Goal: Entertainment & Leisure: Browse casually

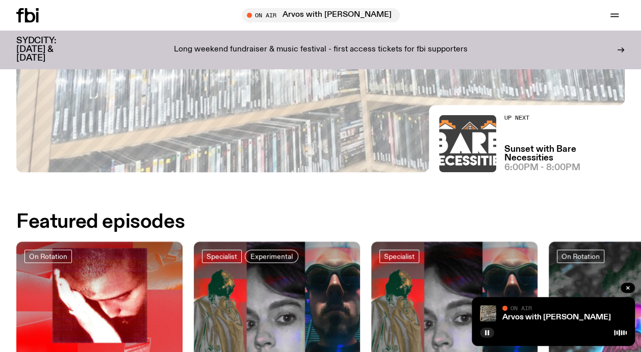
scroll to position [157, 0]
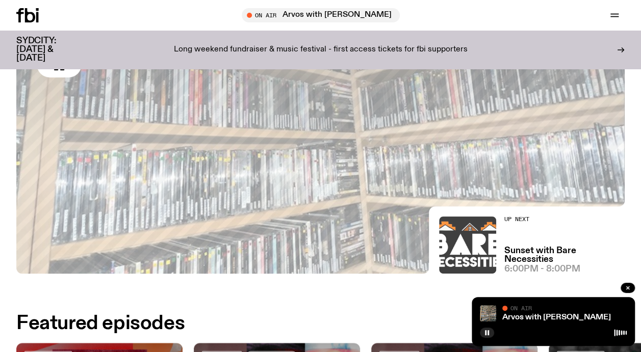
click at [479, 235] on img at bounding box center [467, 245] width 57 height 57
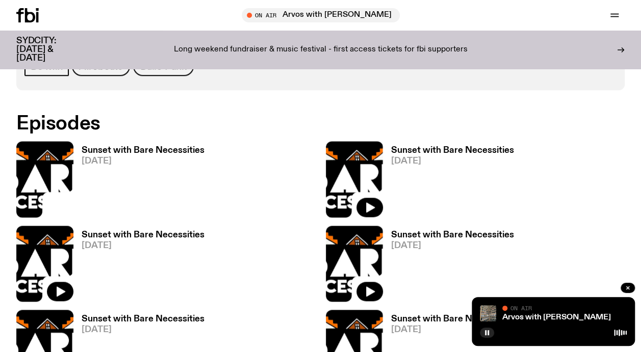
scroll to position [526, 0]
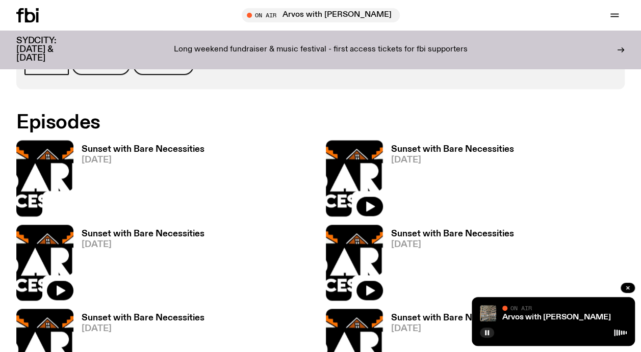
click at [131, 169] on link "Sunset with Bare Necessities [DATE]" at bounding box center [138, 180] width 131 height 71
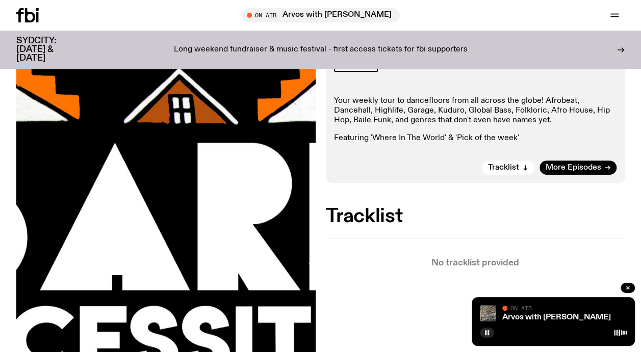
scroll to position [158, 0]
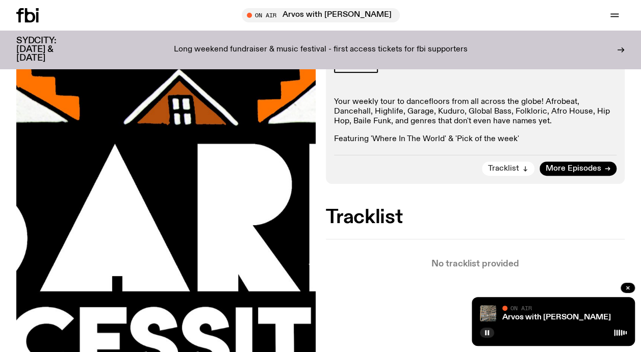
click at [508, 166] on span "Tracklist" at bounding box center [503, 169] width 31 height 8
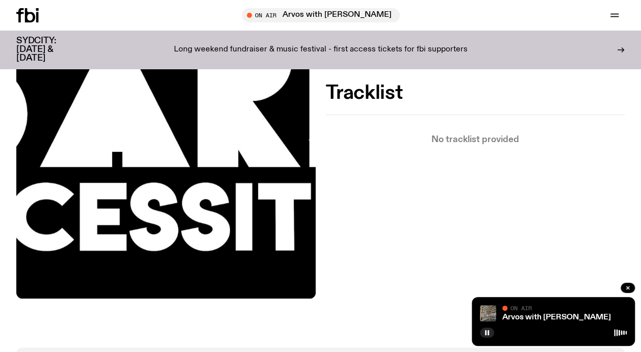
scroll to position [273, 0]
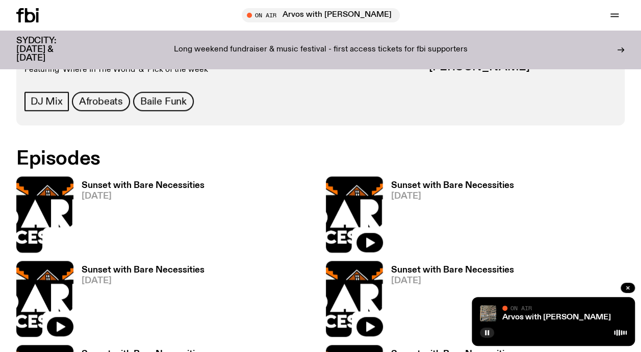
scroll to position [490, 0]
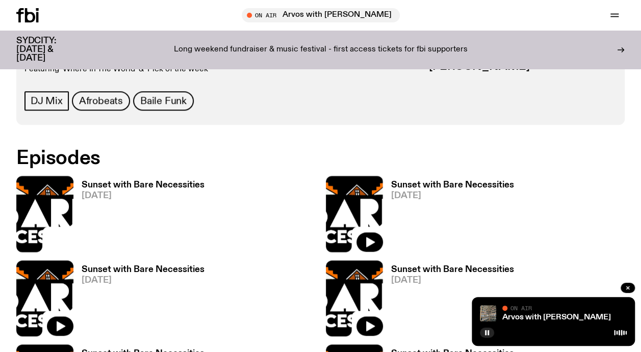
click at [343, 218] on img at bounding box center [354, 214] width 57 height 76
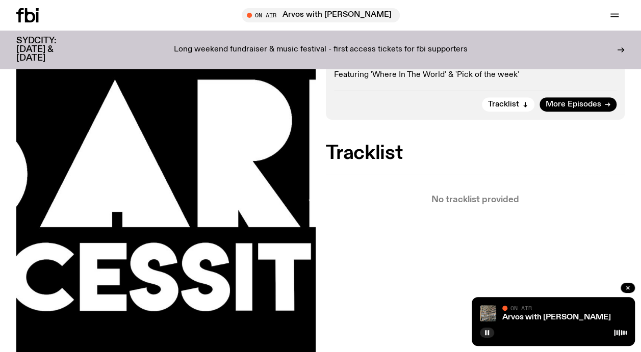
scroll to position [224, 0]
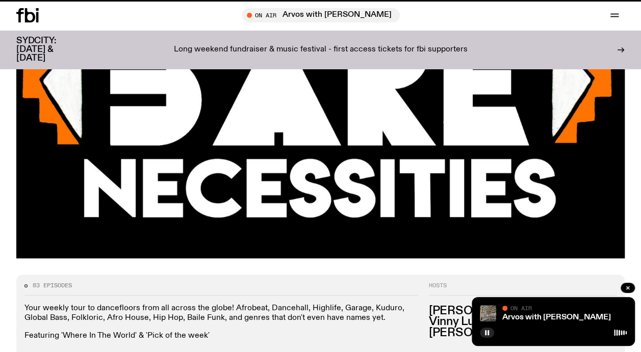
scroll to position [490, 0]
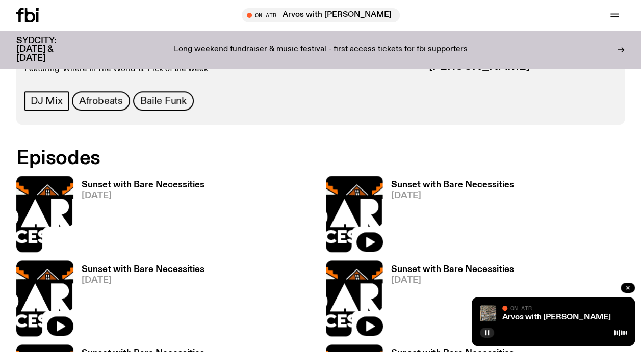
click at [154, 183] on h3 "Sunset with Bare Necessities" at bounding box center [143, 185] width 123 height 9
